Goal: Transaction & Acquisition: Purchase product/service

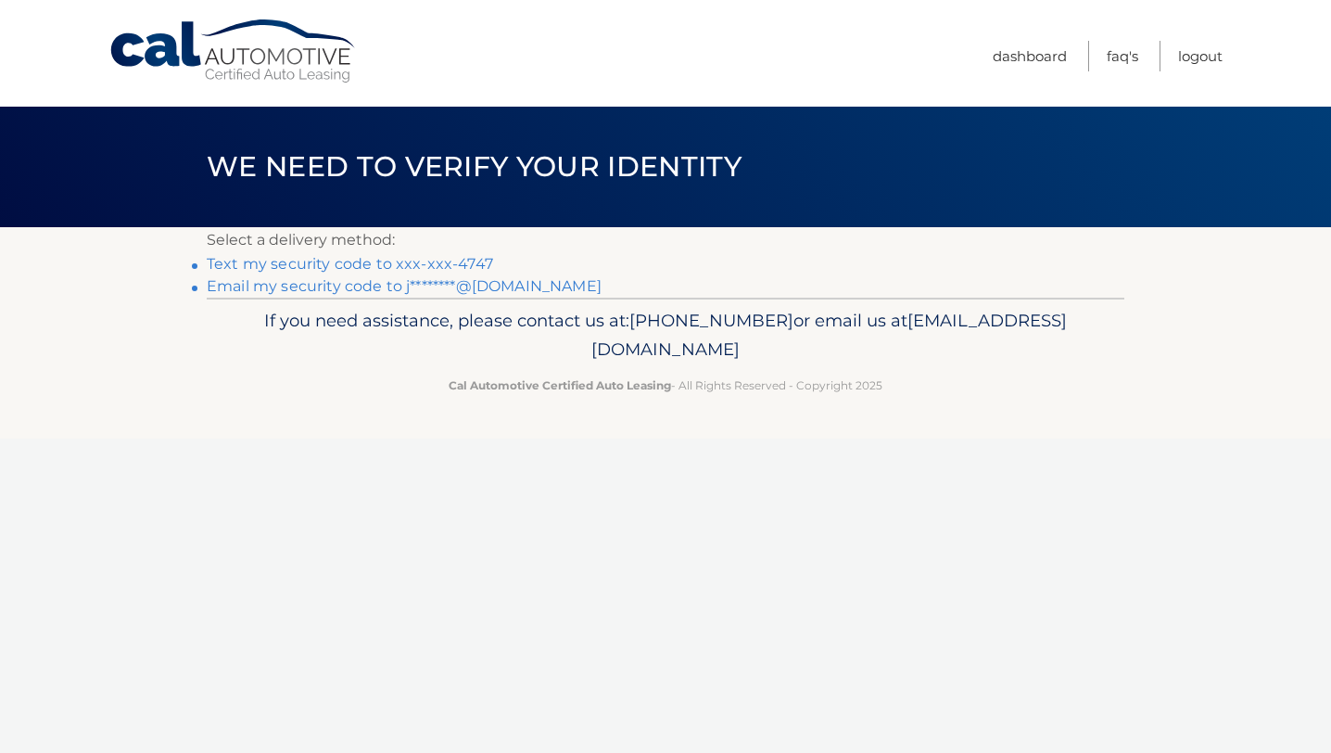
click at [333, 261] on link "Text my security code to xxx-xxx-4747" at bounding box center [350, 264] width 286 height 18
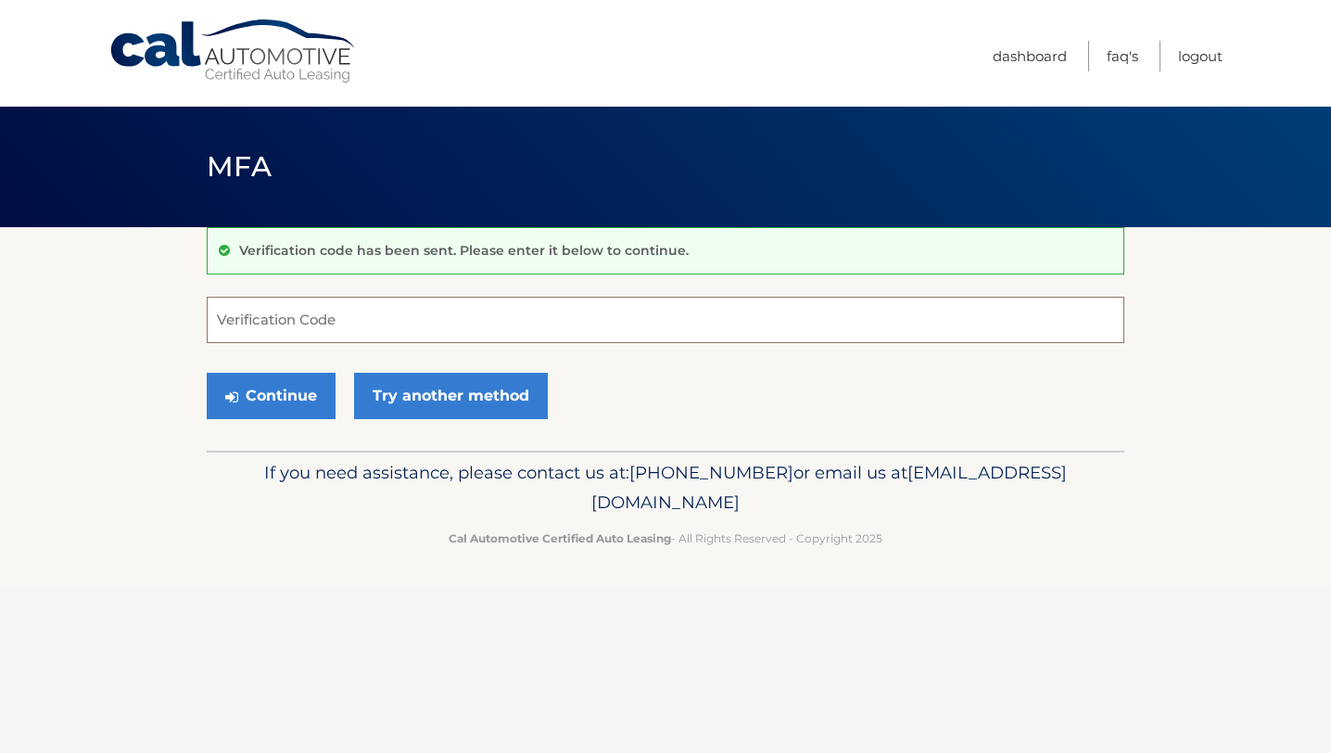
click at [305, 311] on input "Verification Code" at bounding box center [666, 320] width 918 height 46
type input "125835"
click at [288, 395] on button "Continue" at bounding box center [271, 396] width 129 height 46
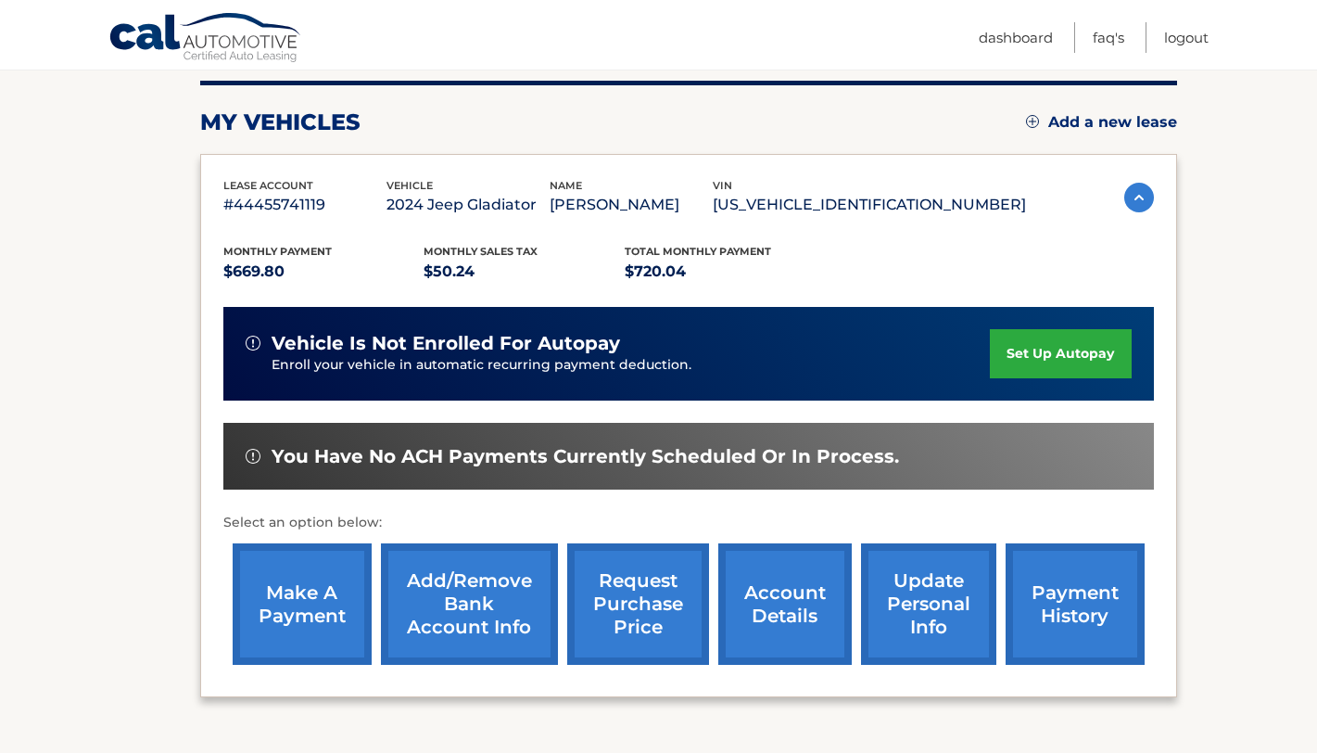
scroll to position [278, 0]
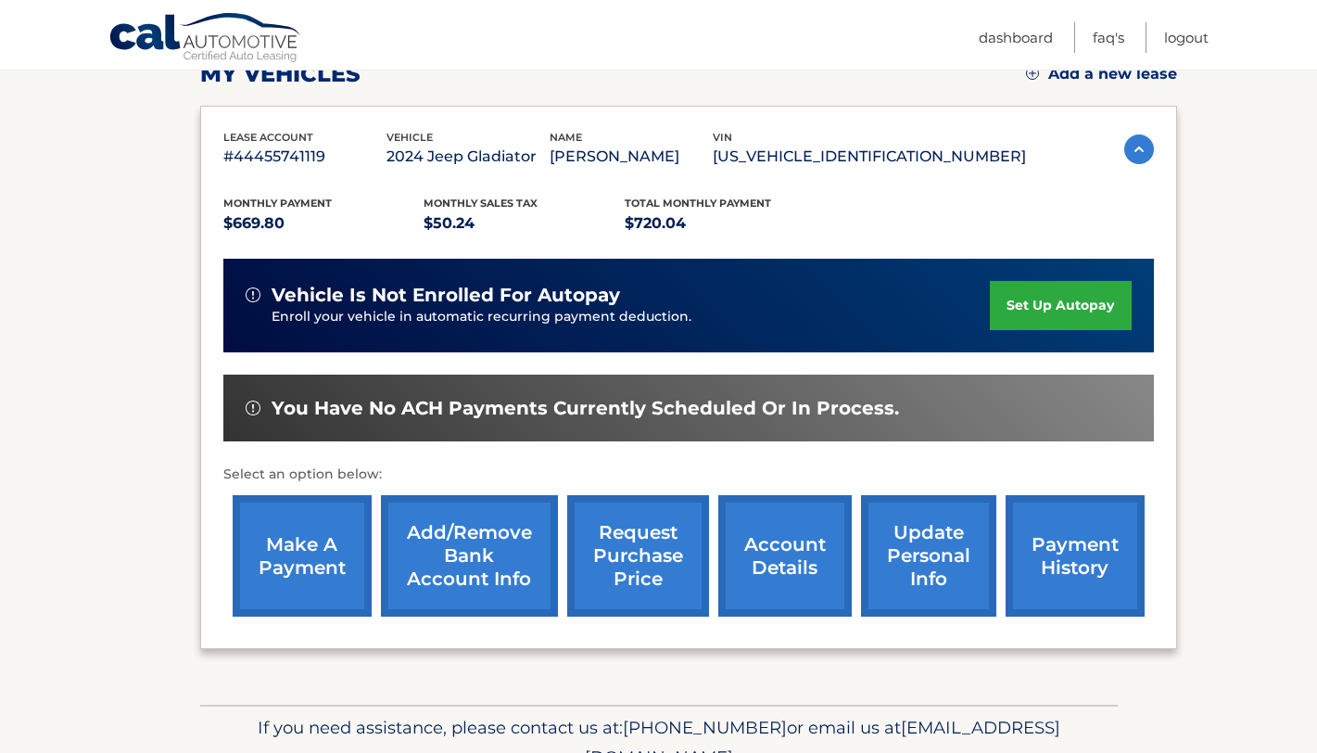
click at [297, 542] on link "make a payment" at bounding box center [302, 555] width 139 height 121
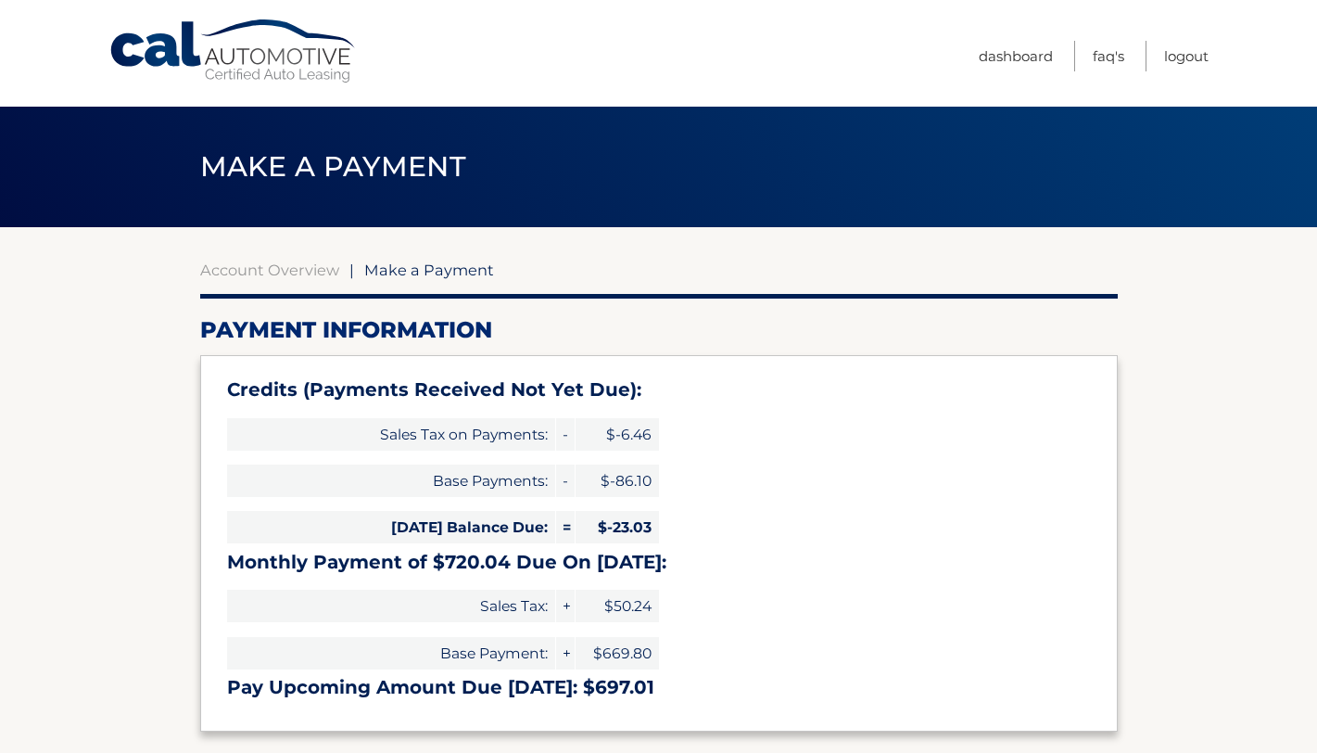
type input "697.01"
select select "OTA3OTMxOGItNTI0NC00NDM4LWI5ZmYtZmM0ZTBiYzYyMTgy"
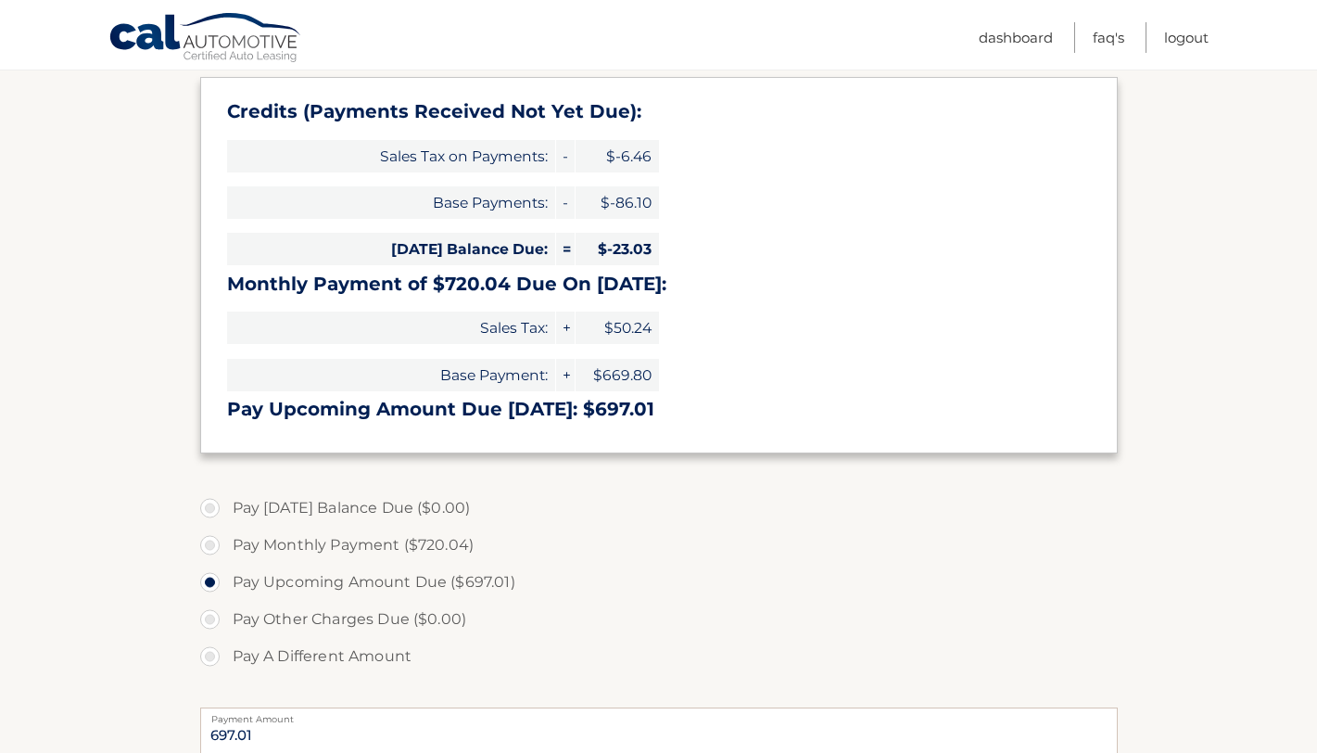
scroll to position [371, 0]
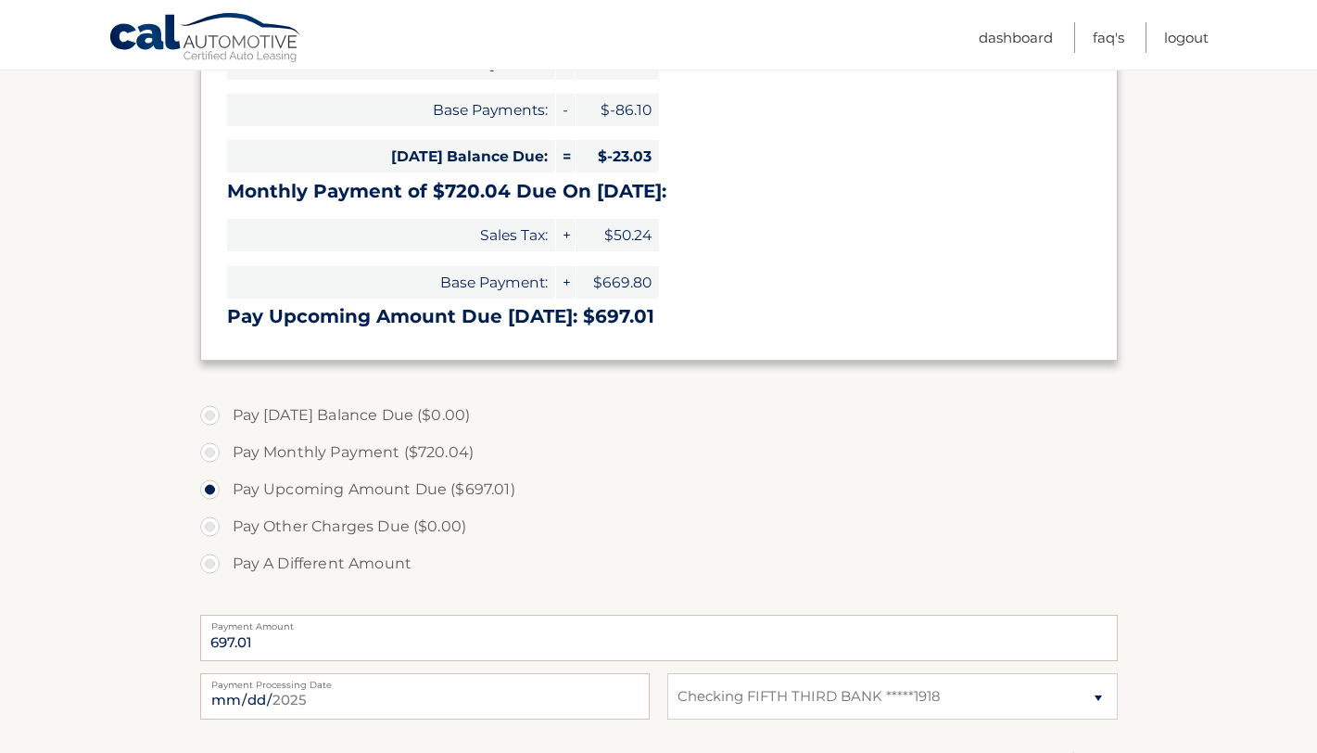
click at [212, 566] on label "Pay A Different Amount" at bounding box center [659, 563] width 918 height 37
click at [212, 566] on input "Pay A Different Amount" at bounding box center [217, 560] width 19 height 30
radio input "true"
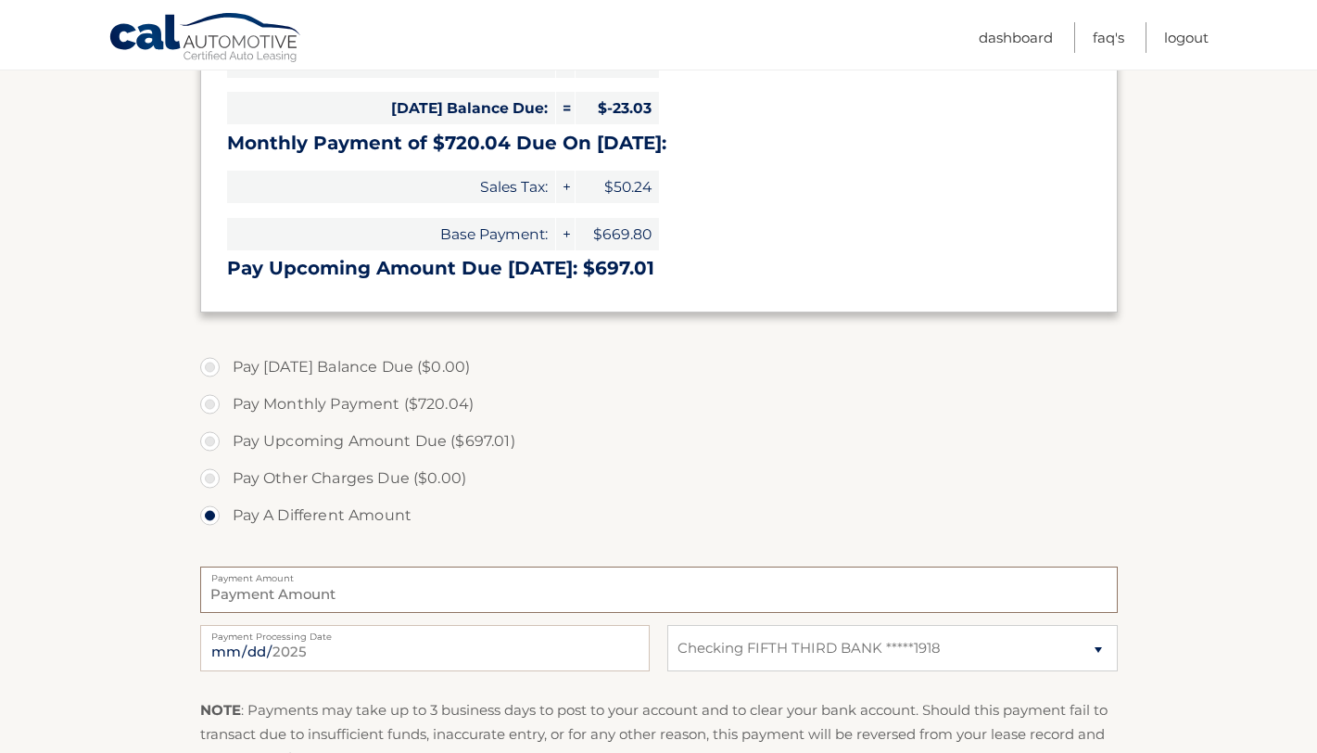
scroll to position [464, 0]
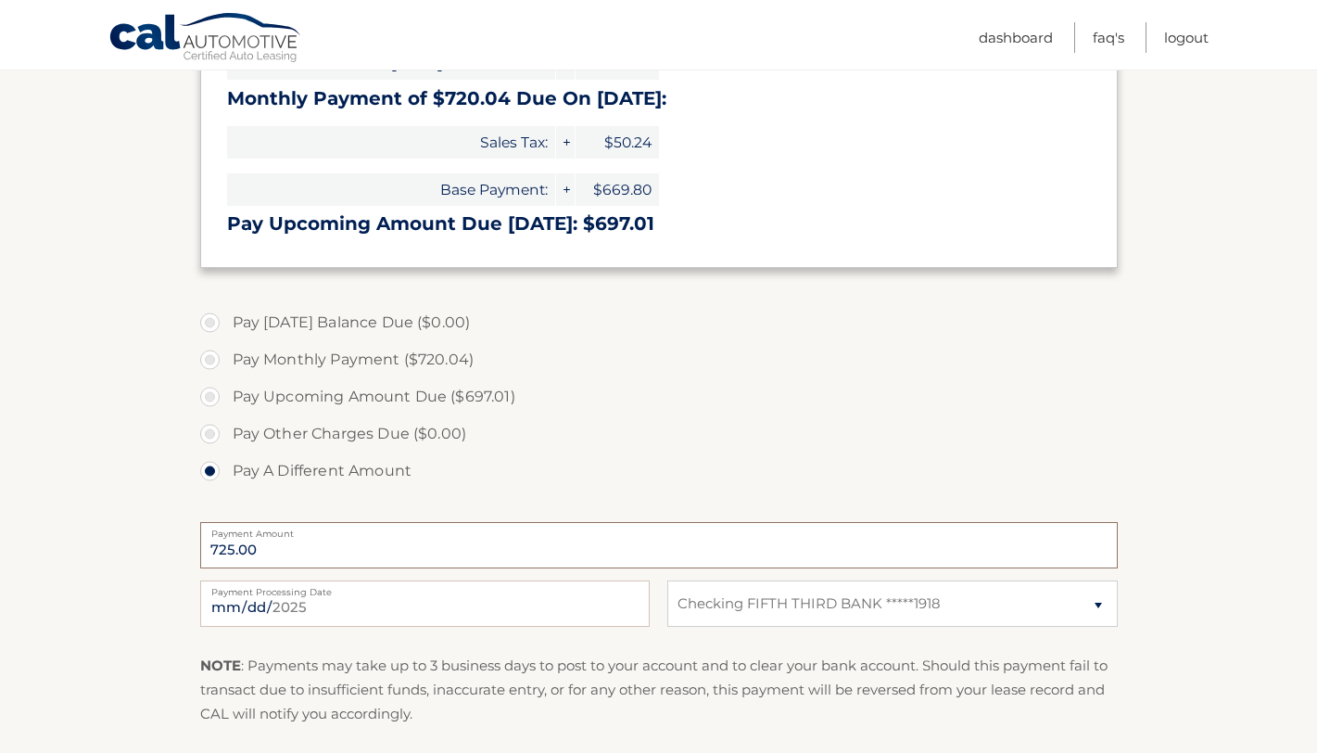
type input "725.00"
click at [704, 419] on label "Pay Other Charges Due ($0.00)" at bounding box center [659, 433] width 918 height 37
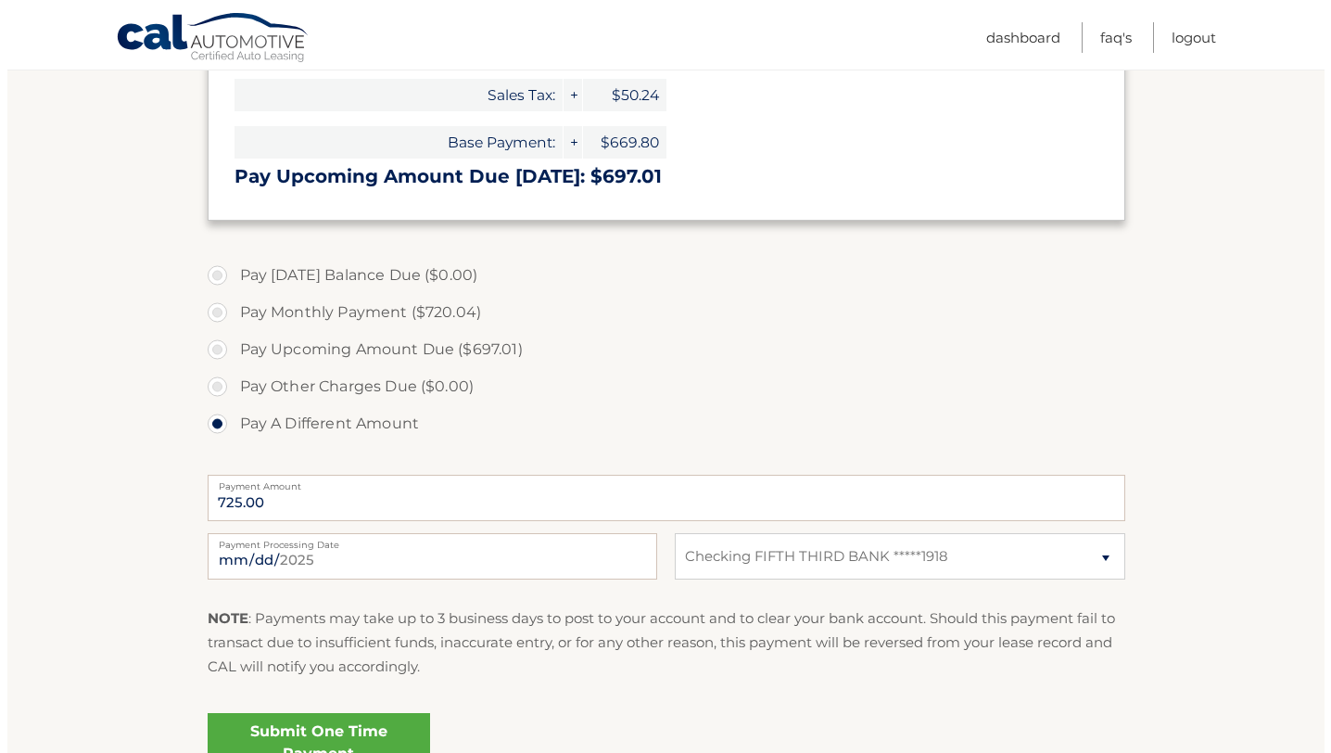
scroll to position [649, 0]
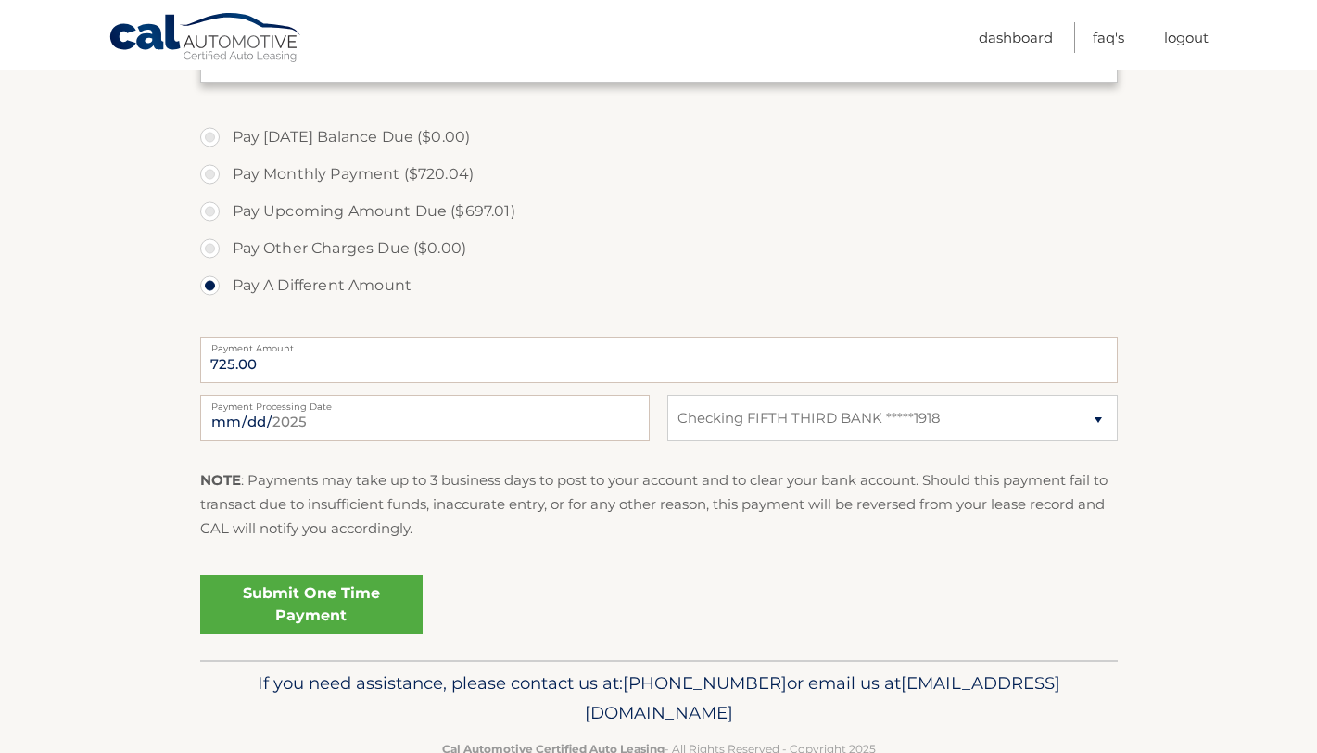
click at [337, 599] on link "Submit One Time Payment" at bounding box center [311, 604] width 222 height 59
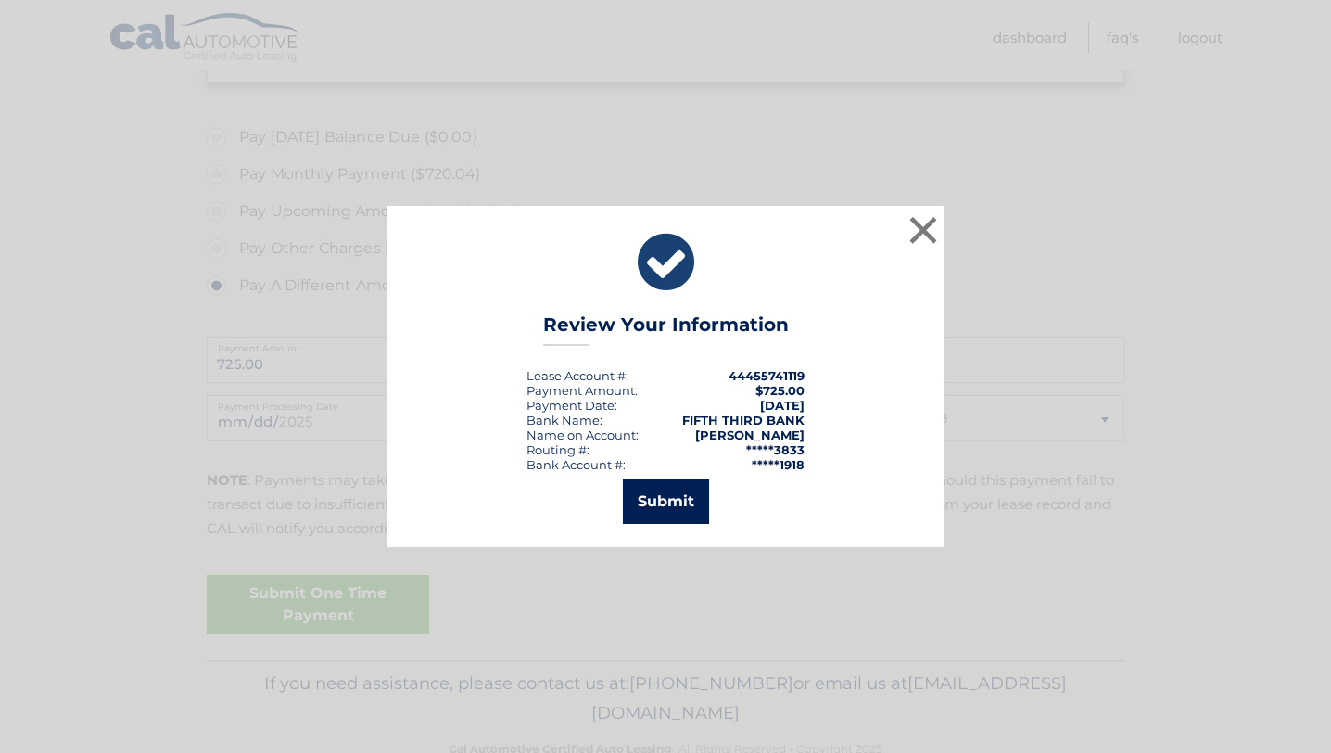
click at [661, 505] on button "Submit" at bounding box center [666, 501] width 86 height 44
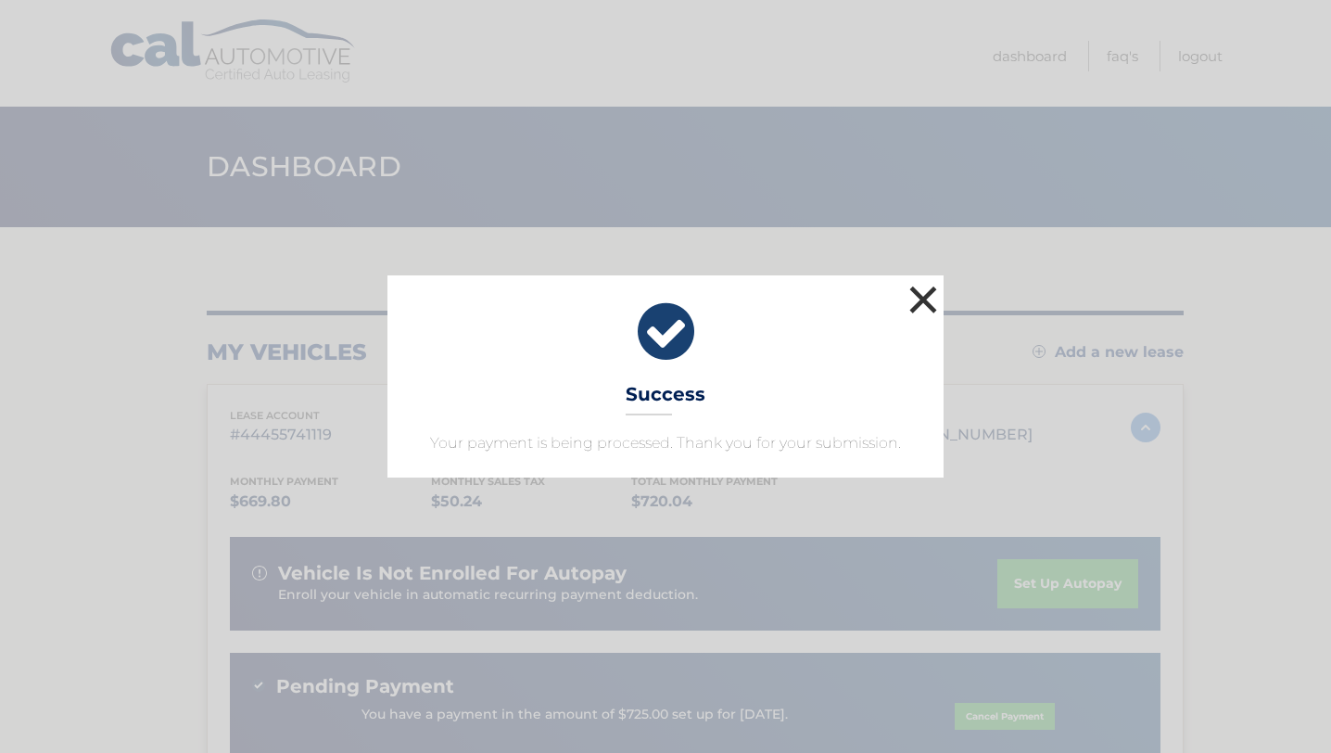
click at [926, 303] on button "×" at bounding box center [923, 299] width 37 height 37
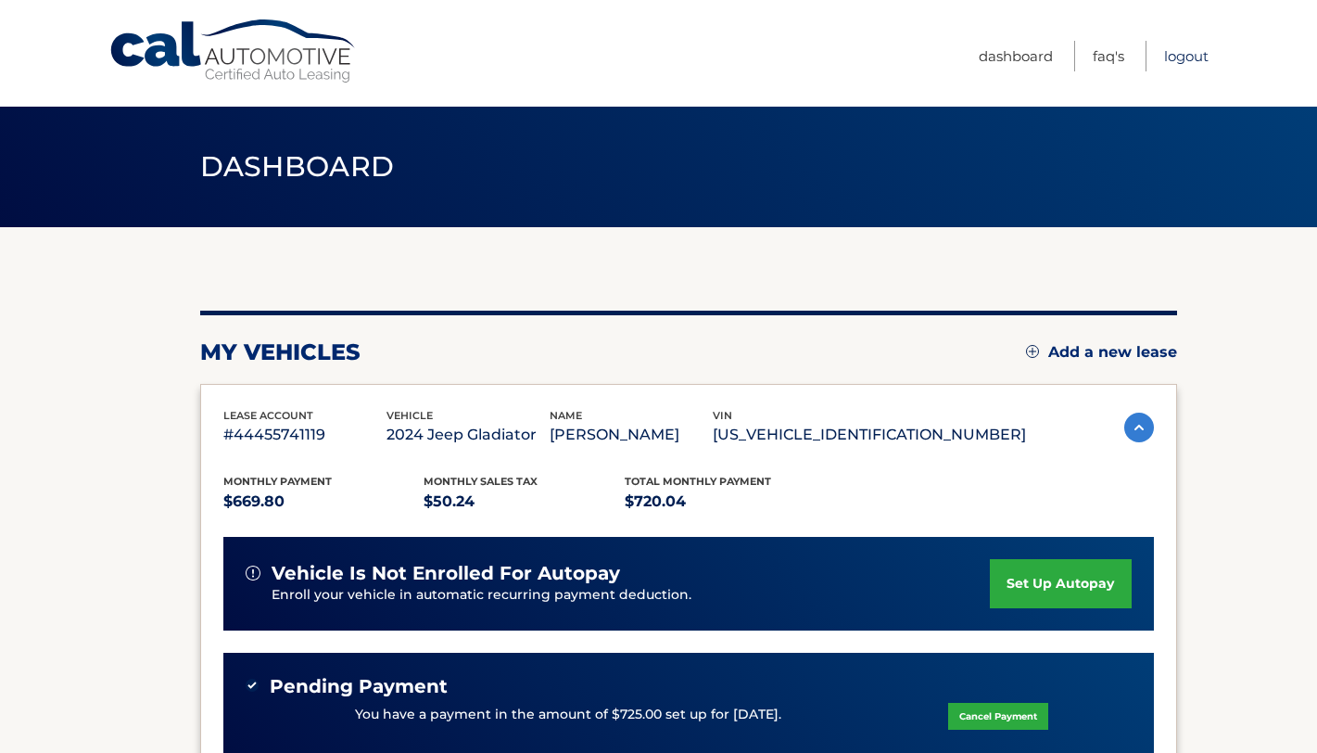
click at [1181, 57] on link "Logout" at bounding box center [1186, 56] width 44 height 31
